Goal: Transaction & Acquisition: Purchase product/service

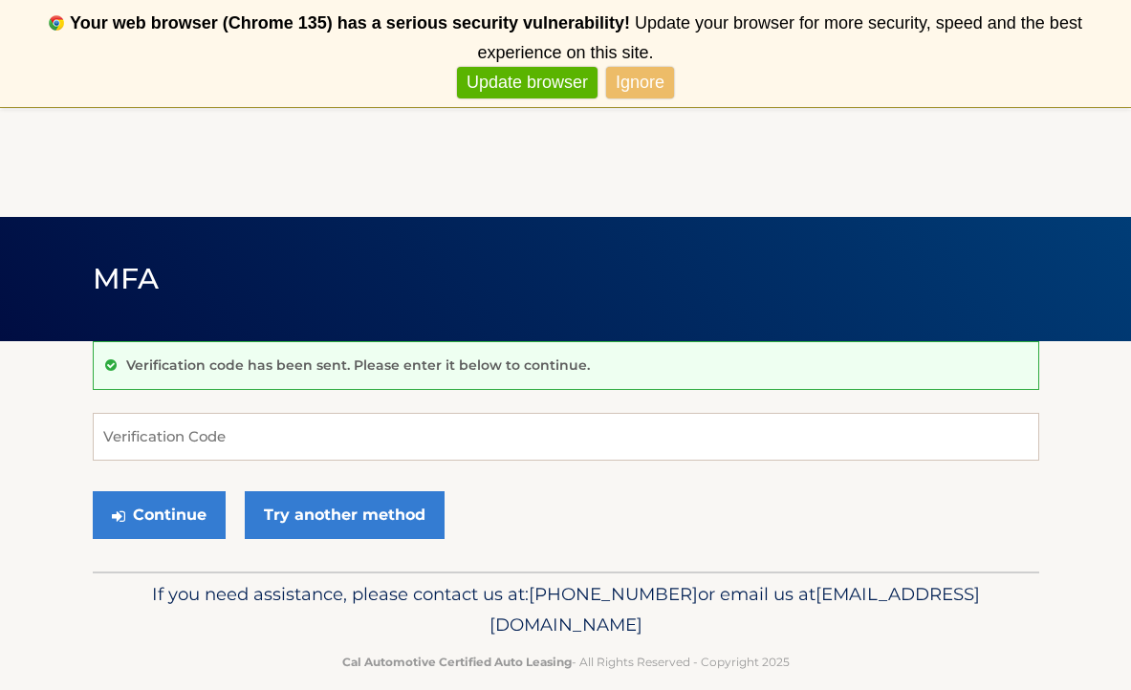
click at [640, 83] on link "Ignore" at bounding box center [640, 83] width 68 height 32
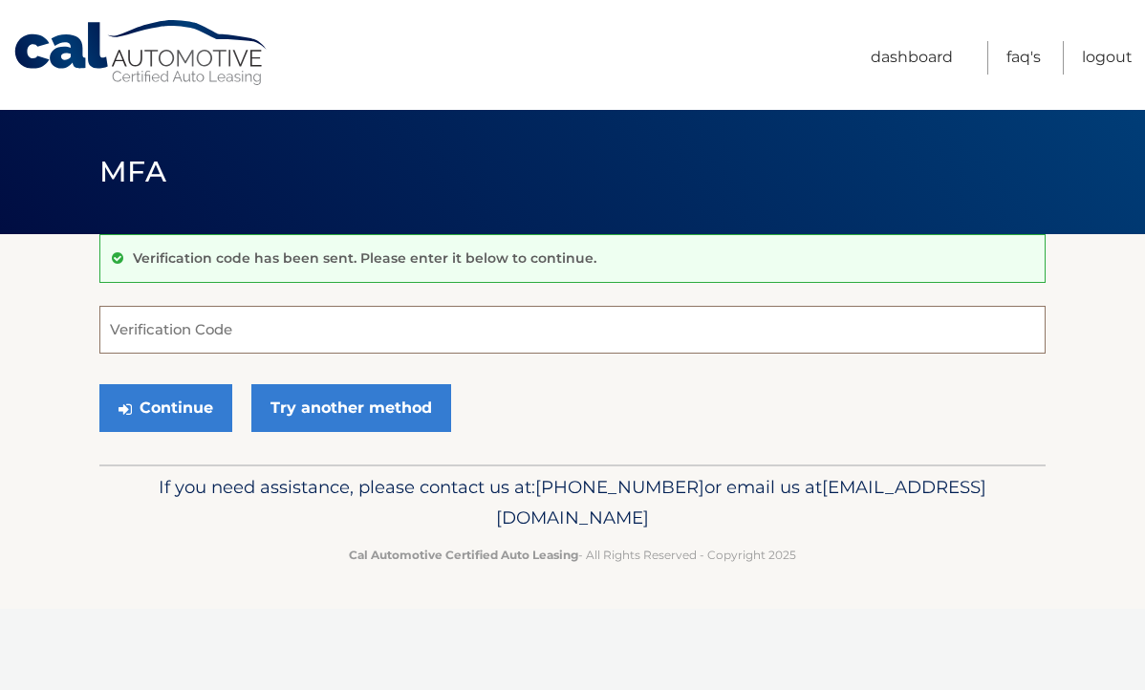
click at [216, 333] on input "Verification Code" at bounding box center [572, 330] width 947 height 48
click at [276, 329] on input "Verification Code" at bounding box center [572, 330] width 947 height 48
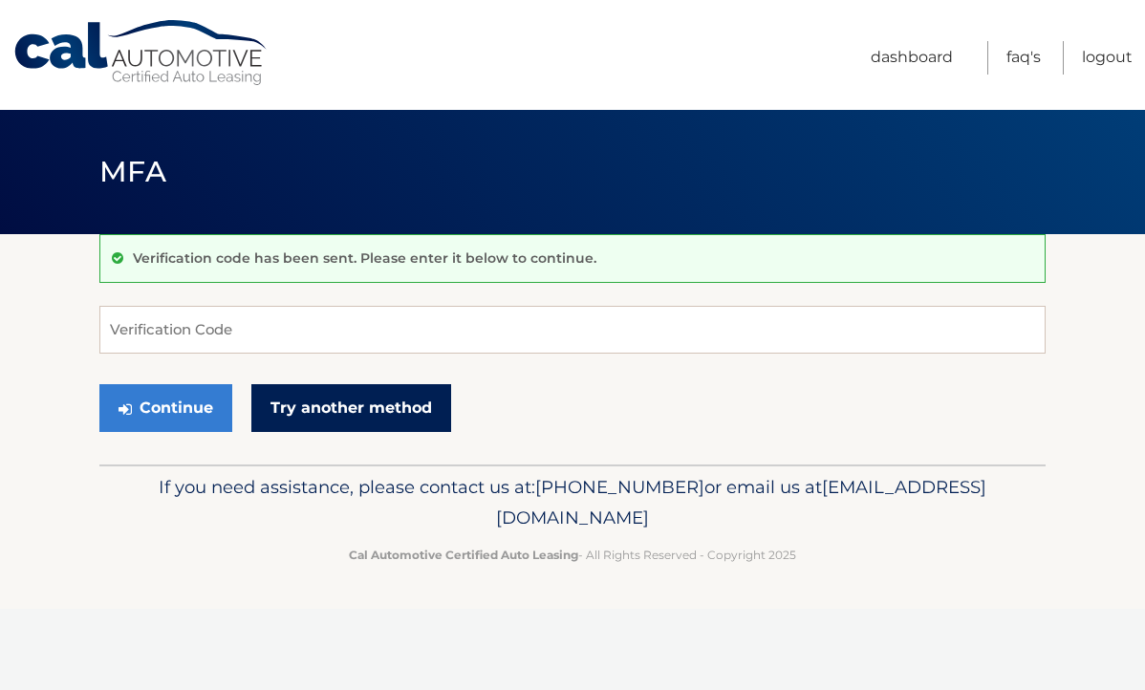
click at [320, 404] on link "Try another method" at bounding box center [351, 408] width 200 height 48
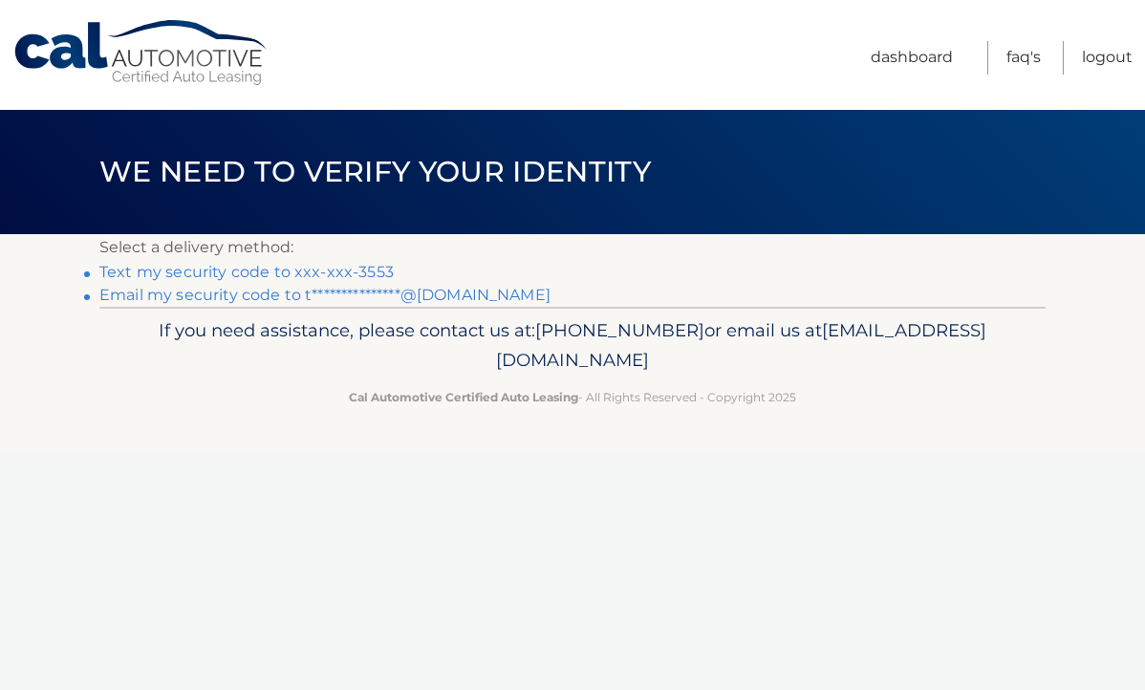
click at [340, 273] on link "Text my security code to xxx-xxx-3553" at bounding box center [246, 272] width 294 height 18
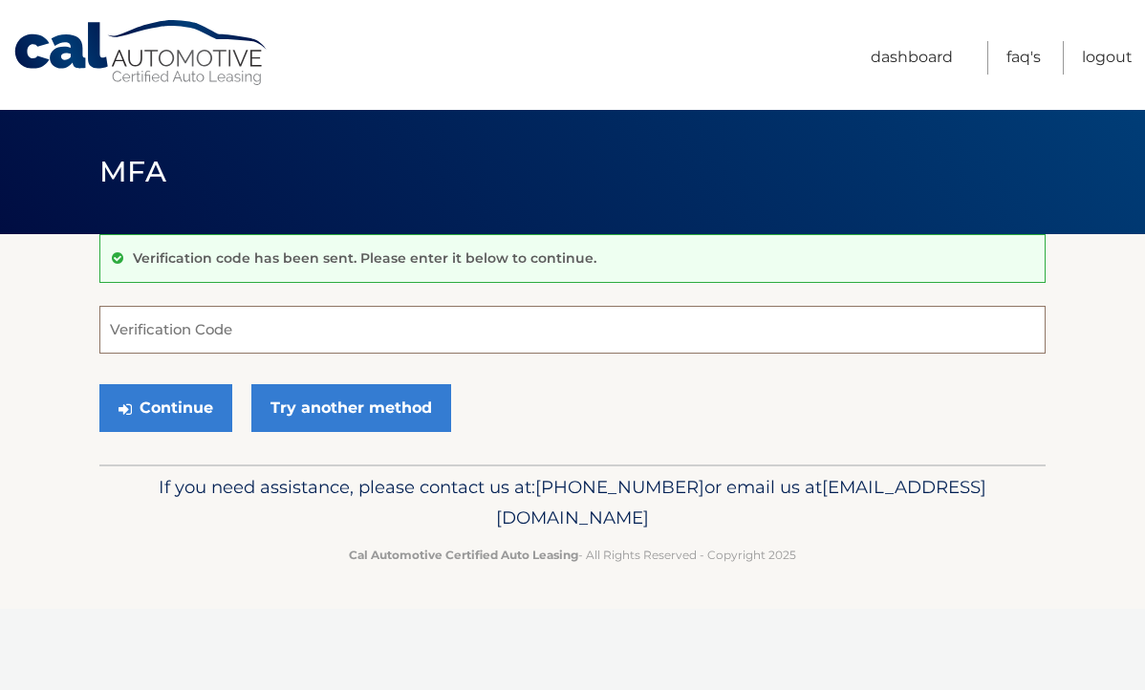
click at [362, 326] on input "Verification Code" at bounding box center [572, 330] width 947 height 48
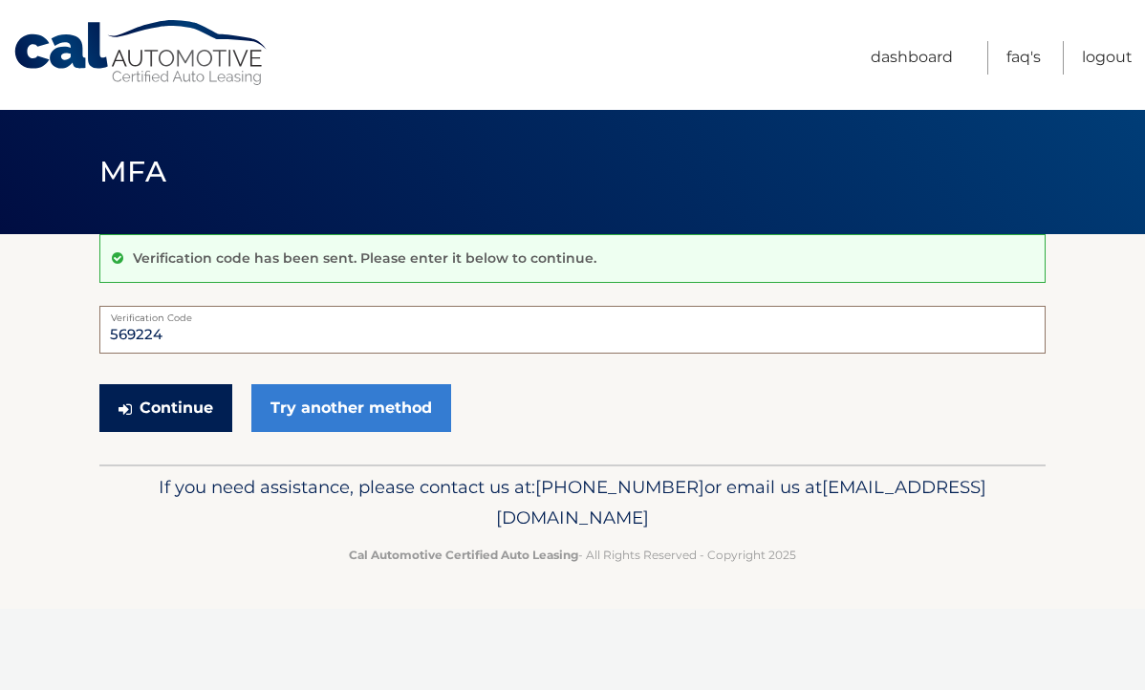
type input "569224"
click at [175, 413] on button "Continue" at bounding box center [165, 408] width 133 height 48
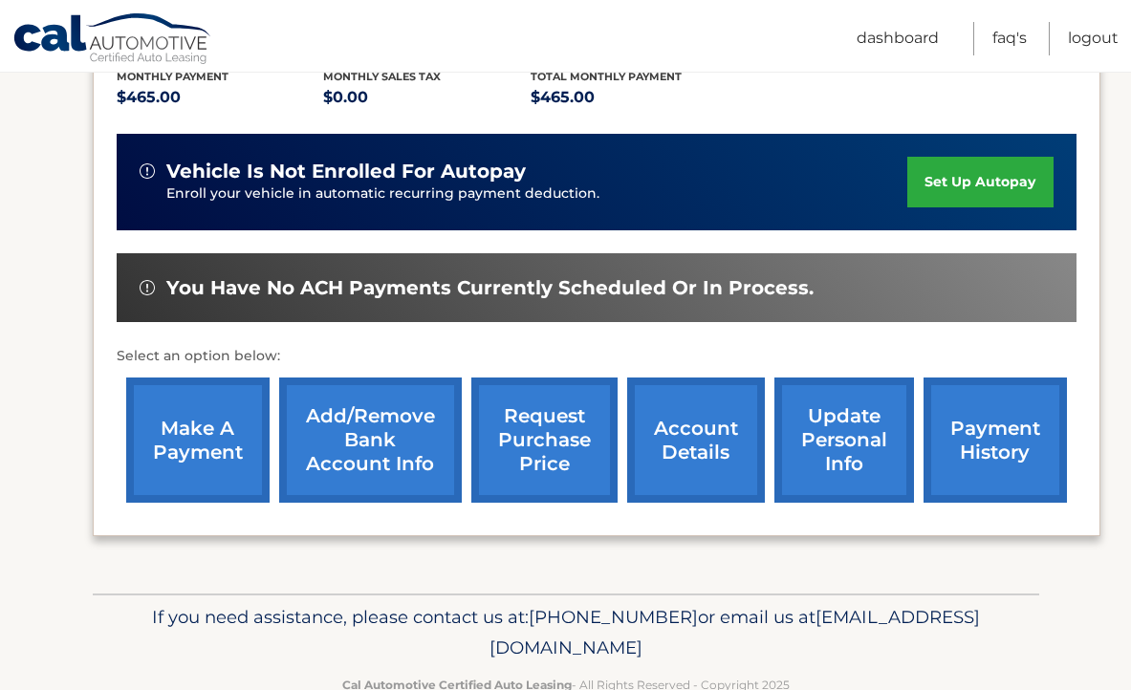
scroll to position [494, 0]
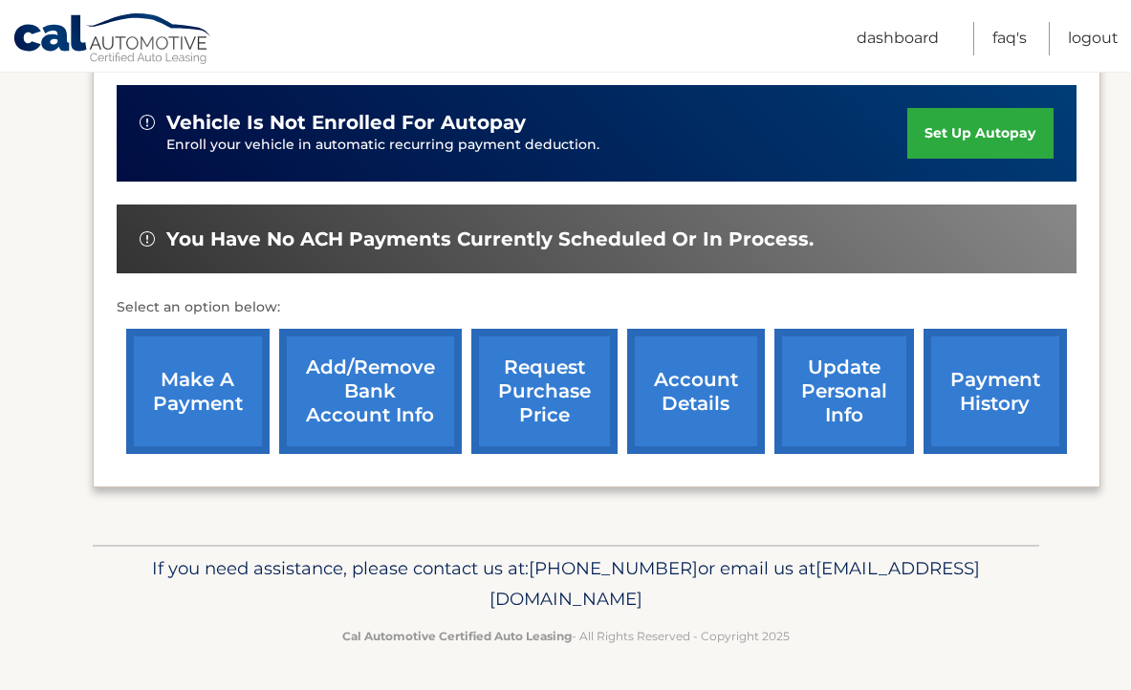
click at [205, 401] on link "make a payment" at bounding box center [197, 391] width 143 height 125
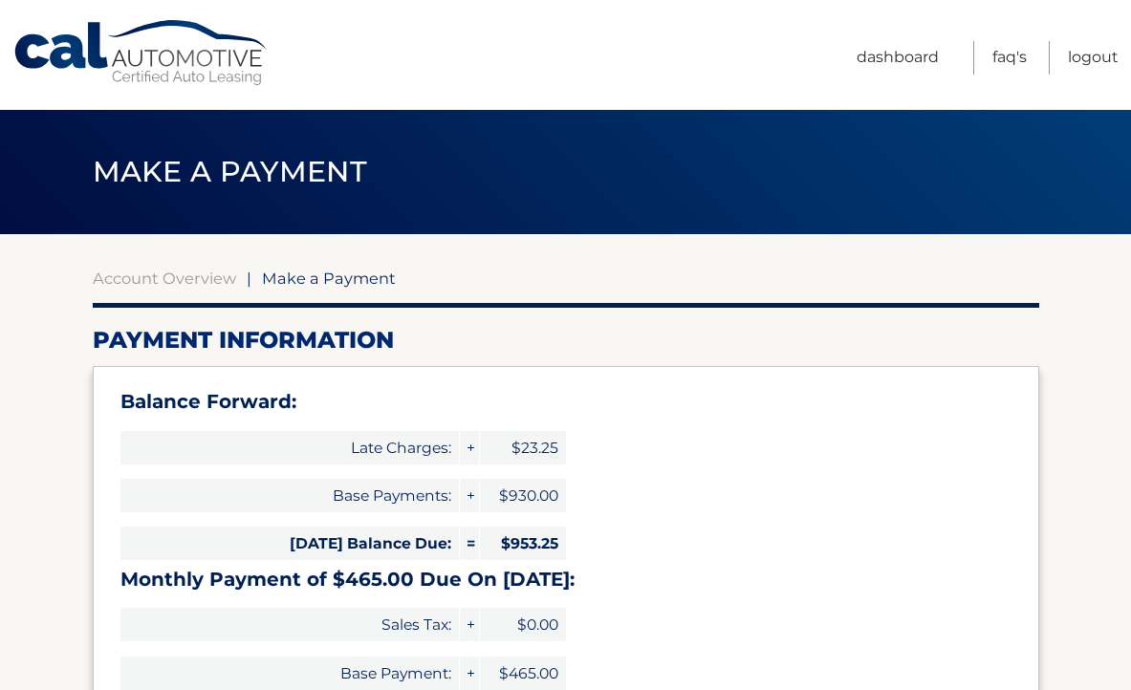
select select "ZGViN2M5MzEtN2I4NC00YzJjLTg5OTAtZmVhZTI3NjYyNjRl"
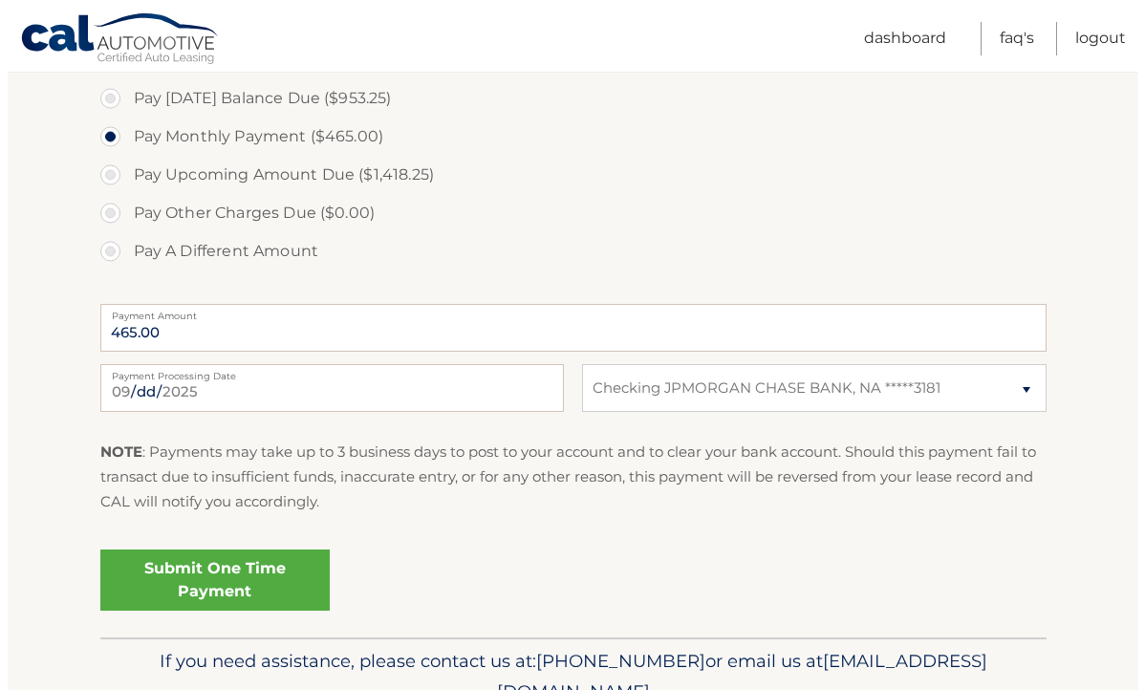
scroll to position [749, 0]
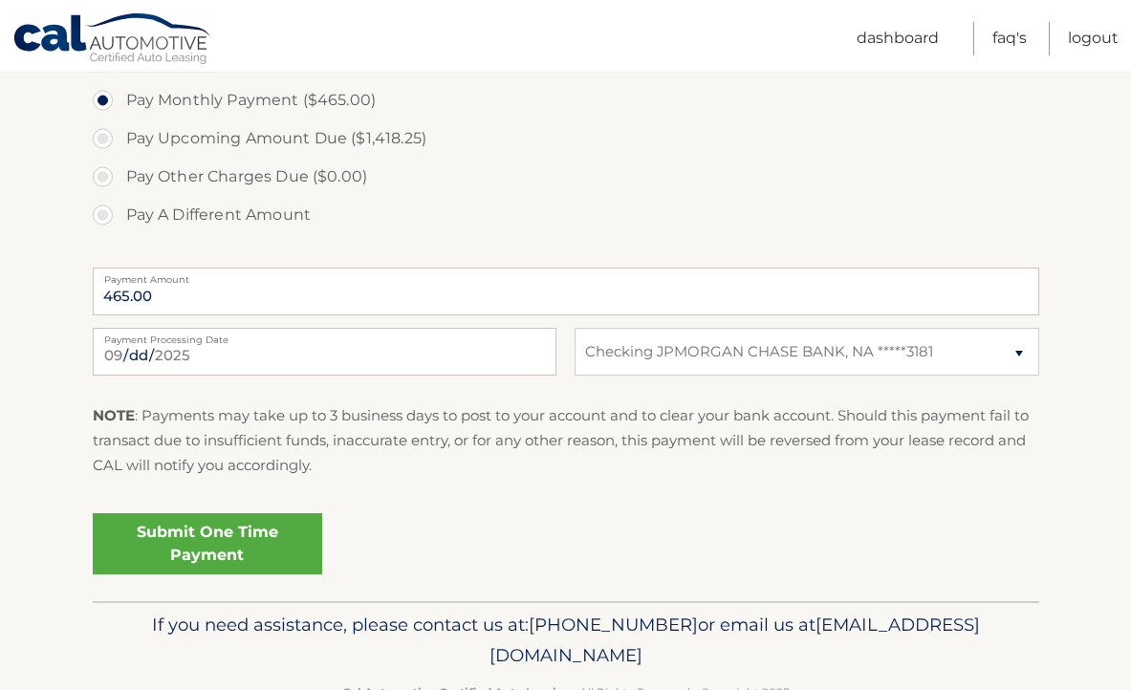
click at [229, 562] on link "Submit One Time Payment" at bounding box center [207, 543] width 229 height 61
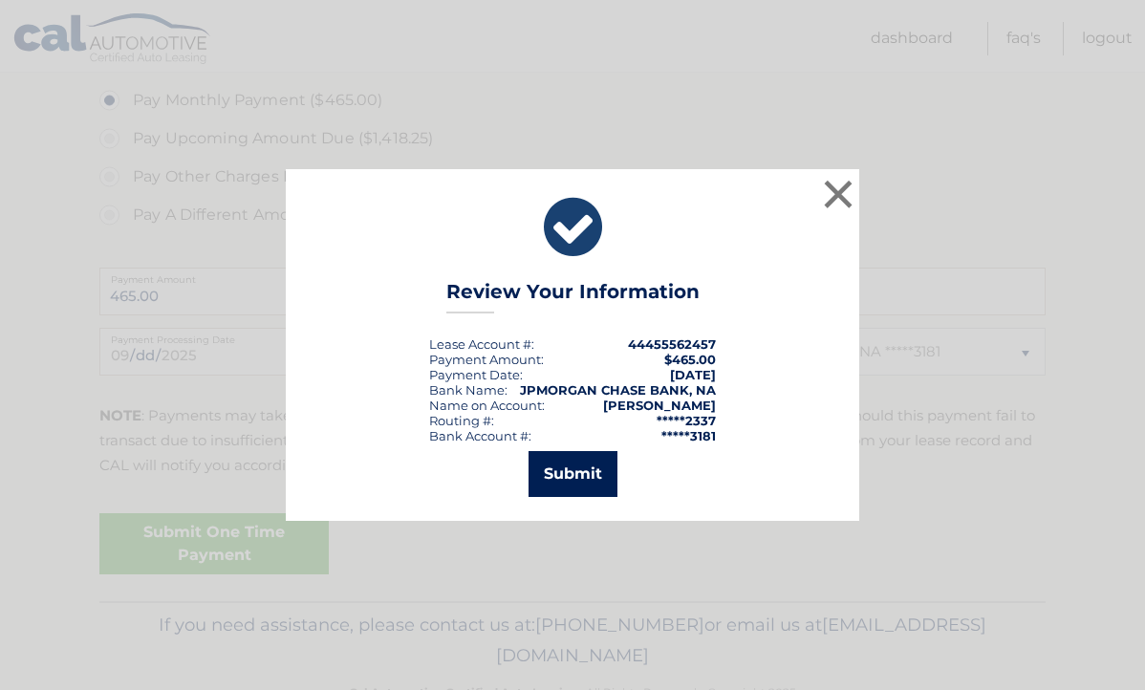
click at [611, 474] on button "Submit" at bounding box center [573, 474] width 89 height 46
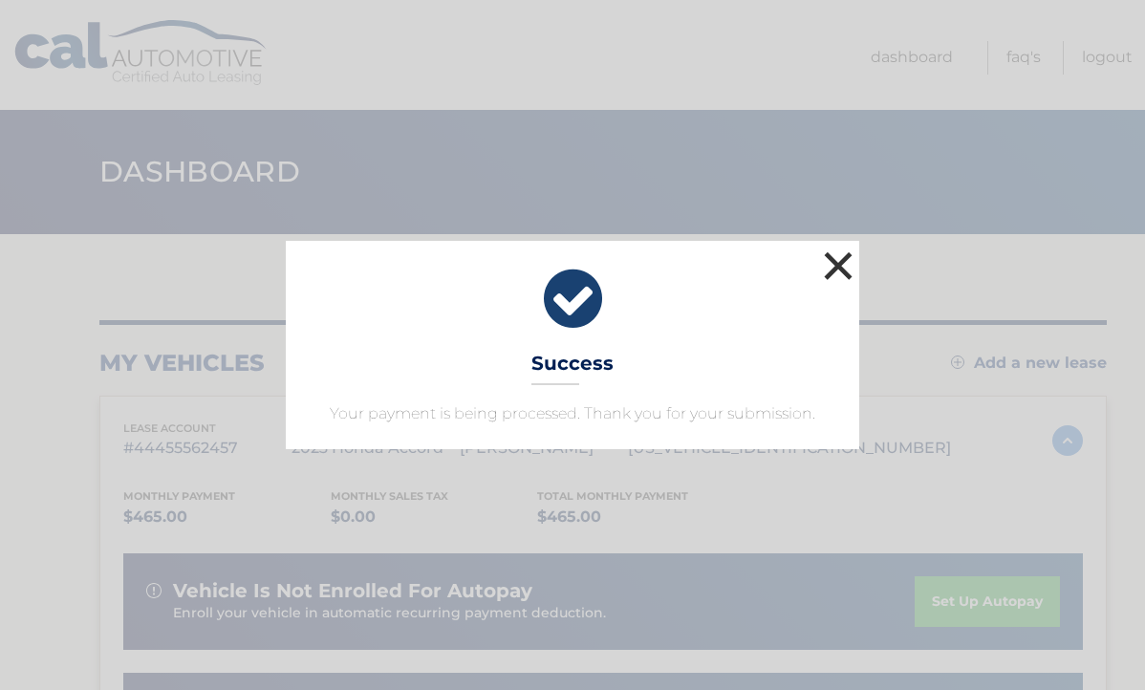
click at [852, 263] on button "×" at bounding box center [838, 266] width 38 height 38
